Goal: Information Seeking & Learning: Learn about a topic

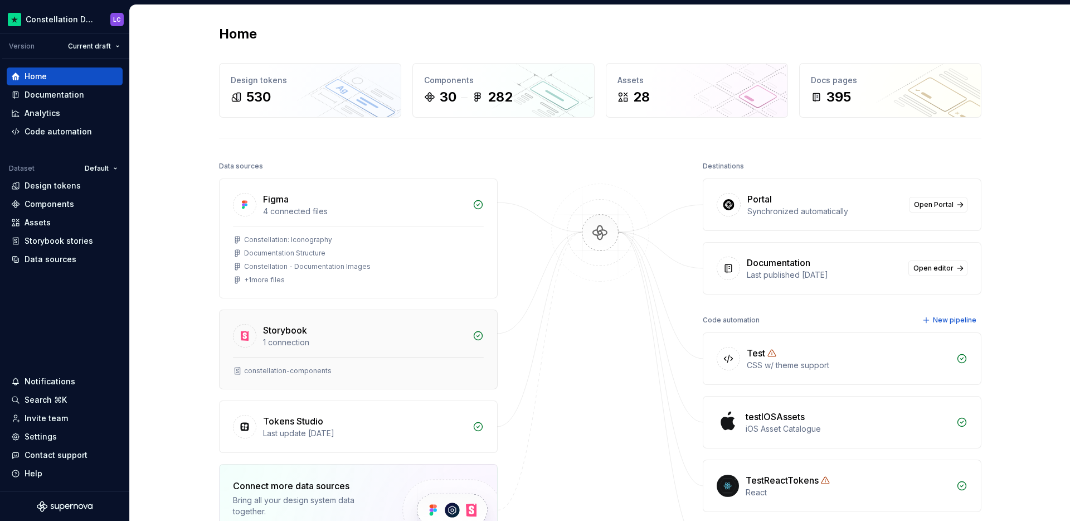
click at [307, 339] on div "1 connection" at bounding box center [364, 342] width 203 height 11
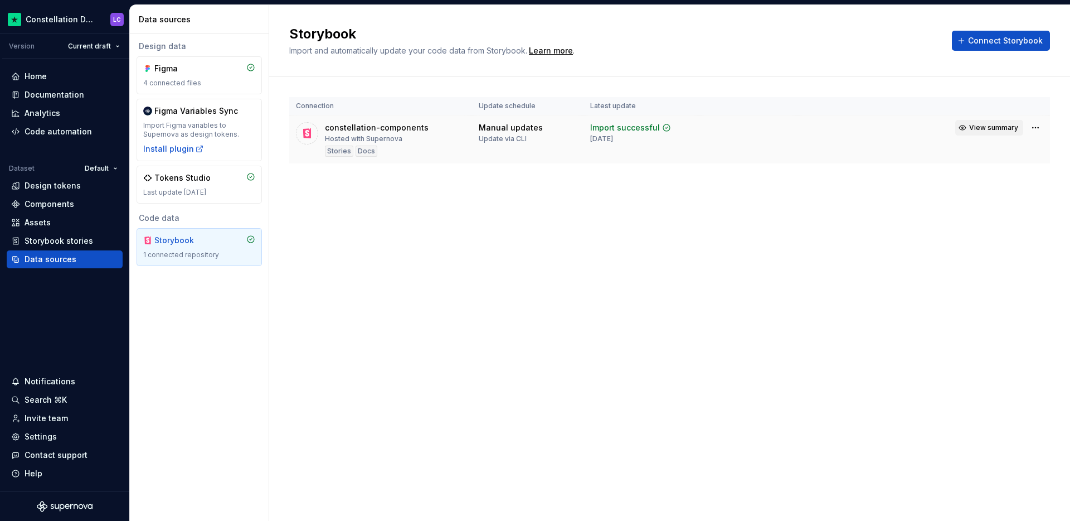
click at [970, 128] on button "View summary" at bounding box center [990, 128] width 68 height 16
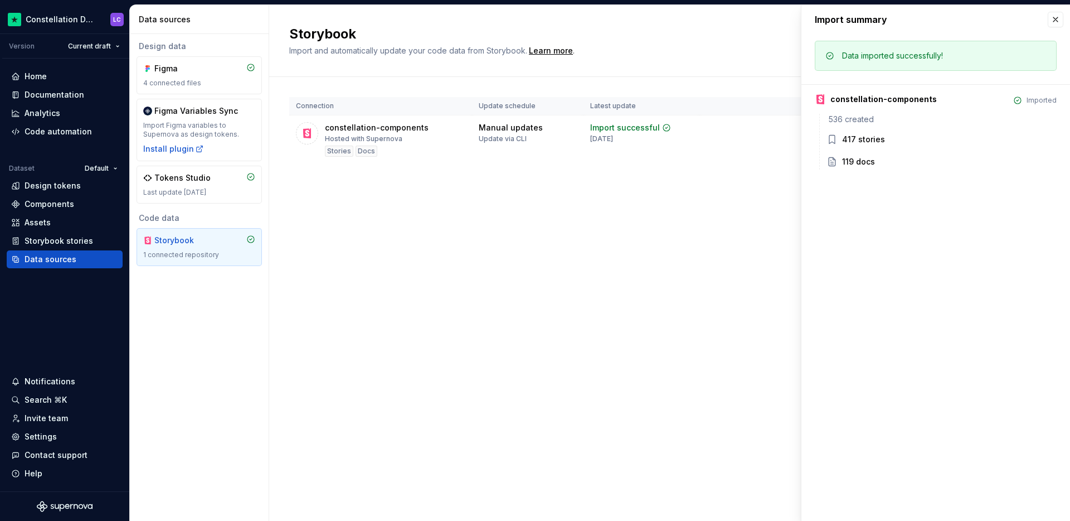
click at [547, 311] on div "Storybook Import and automatically update your code data from Storybook. Learn …" at bounding box center [669, 263] width 801 height 516
click at [555, 225] on div "Storybook Import and automatically update your code data from Storybook. Learn …" at bounding box center [669, 263] width 801 height 516
click at [334, 158] on td "constellation-components Hosted with Supernova Stories Docs" at bounding box center [380, 139] width 183 height 49
click at [335, 151] on div "Stories" at bounding box center [339, 151] width 28 height 11
drag, startPoint x: 384, startPoint y: 151, endPoint x: 662, endPoint y: 105, distance: 282.6
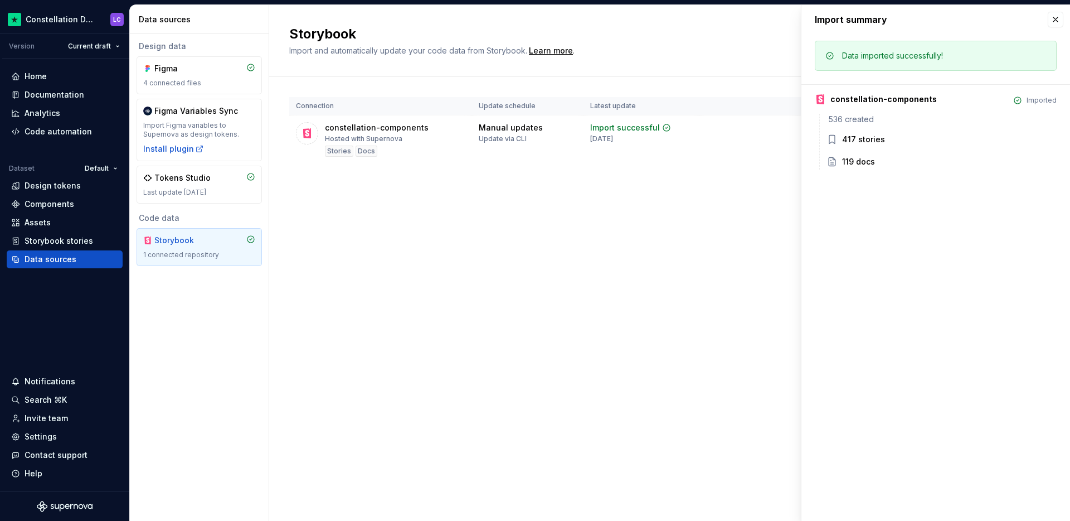
click at [387, 151] on div "constellation-components Hosted with Supernova Stories Docs" at bounding box center [377, 139] width 104 height 35
click at [1056, 26] on button "button" at bounding box center [1056, 20] width 16 height 16
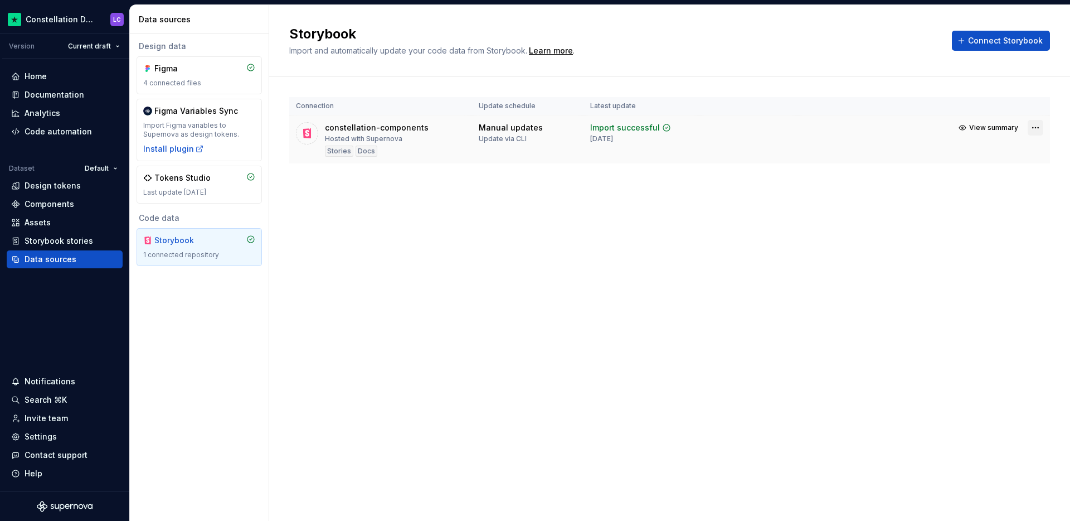
click at [1040, 127] on html "Constellation Design System LC Version Current draft Home Documentation Analyti…" at bounding box center [535, 260] width 1070 height 521
click at [995, 166] on link "Open Storybook" at bounding box center [996, 167] width 84 height 11
